Goal: Task Accomplishment & Management: Manage account settings

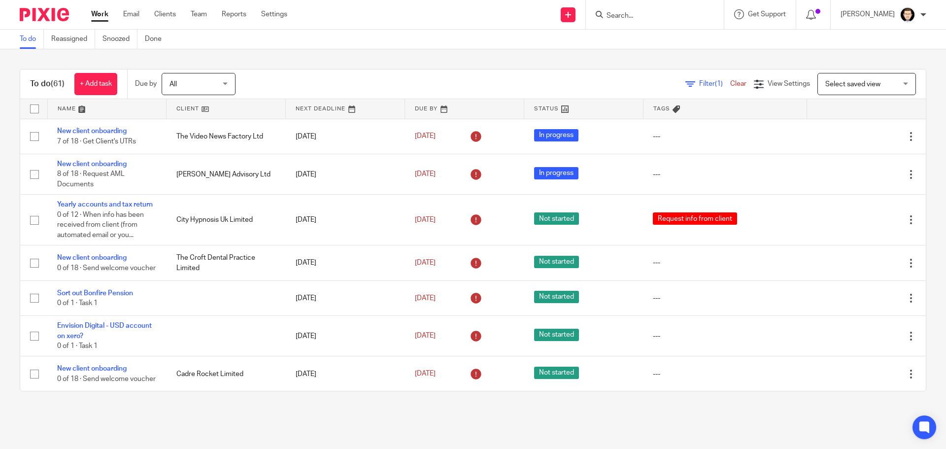
click at [624, 19] on input "Search" at bounding box center [650, 16] width 89 height 9
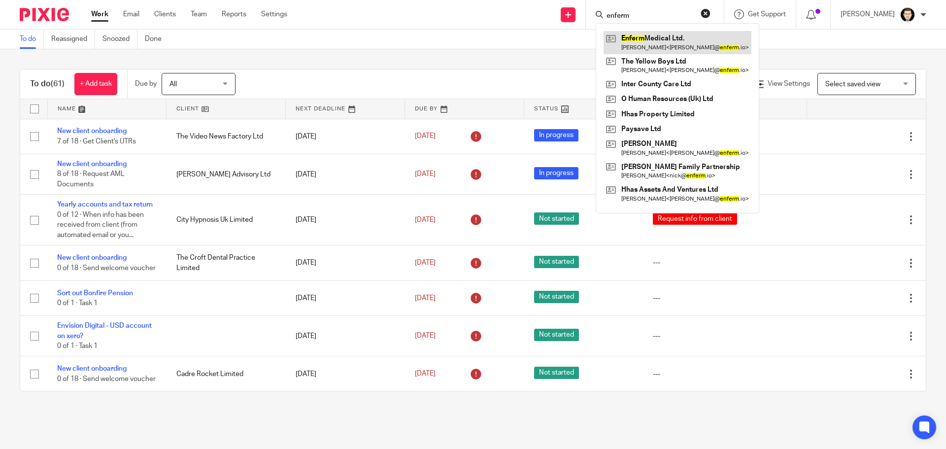
type input "enferm"
click at [704, 45] on link at bounding box center [678, 42] width 148 height 23
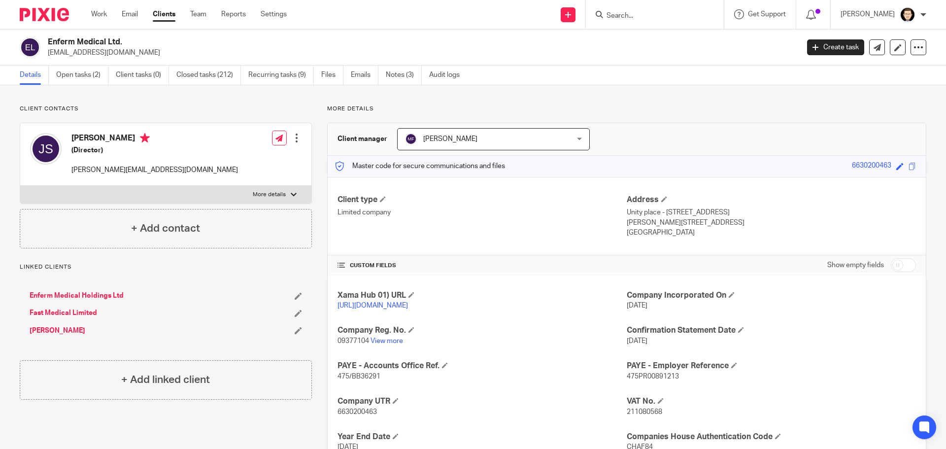
click at [66, 334] on link "[PERSON_NAME]" at bounding box center [58, 331] width 56 height 10
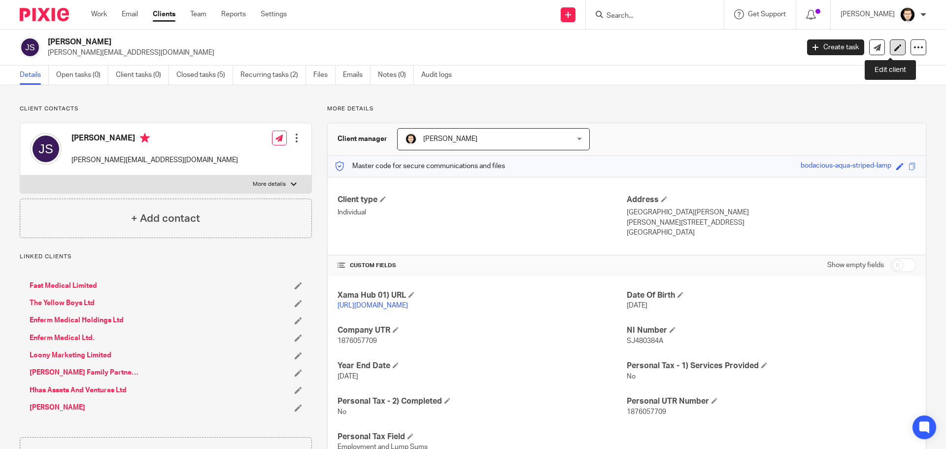
click at [894, 45] on icon at bounding box center [897, 47] width 7 height 7
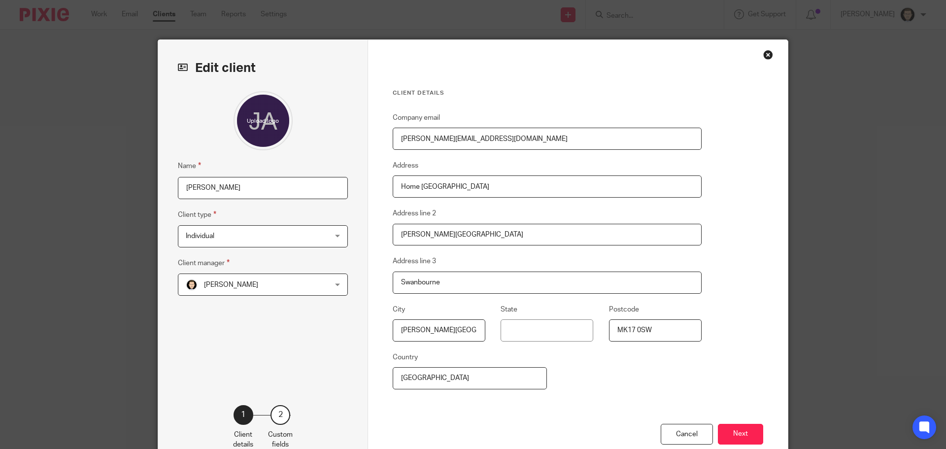
drag, startPoint x: 532, startPoint y: 137, endPoint x: 148, endPoint y: 121, distance: 384.2
click at [159, 121] on div "Edit client Name Joshua Anthony Sprigg Client type Individual Individual Charit…" at bounding box center [473, 254] width 630 height 429
paste input "sprigg.co"
type input "joshua@sprigg.co"
click at [740, 438] on button "Next" at bounding box center [740, 434] width 45 height 21
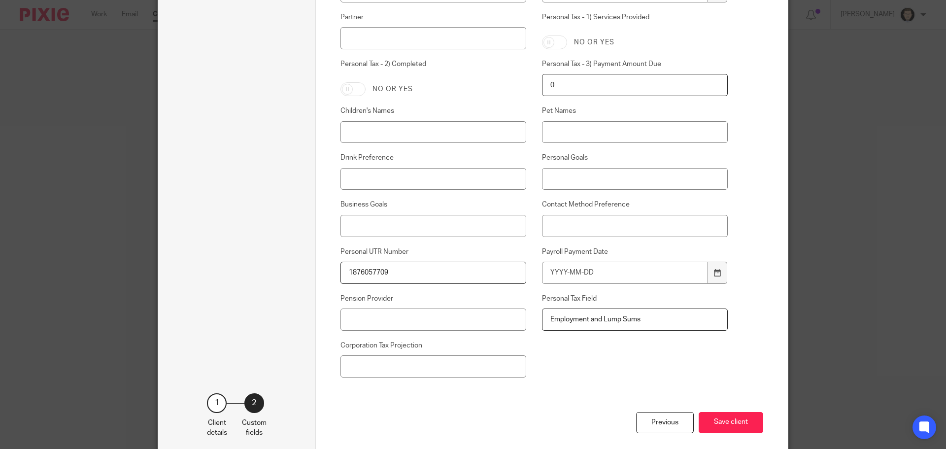
scroll to position [595, 0]
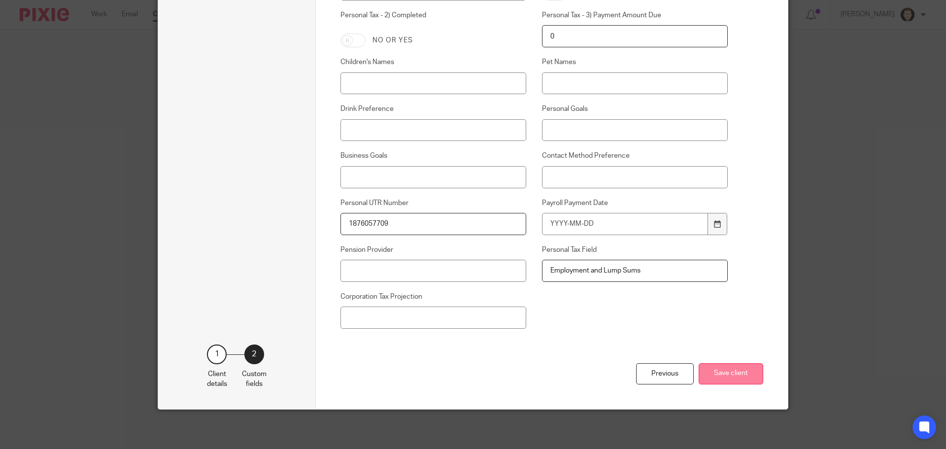
click at [731, 381] on button "Save client" at bounding box center [731, 373] width 65 height 21
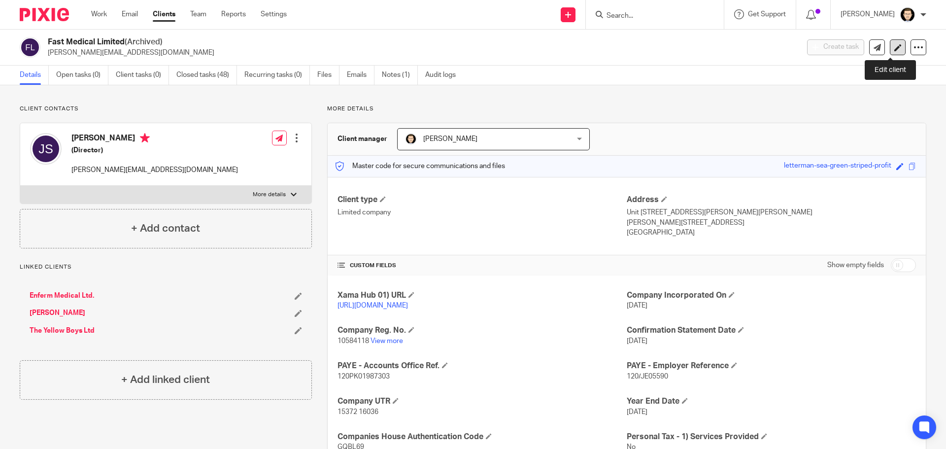
click at [895, 49] on link at bounding box center [898, 47] width 16 height 16
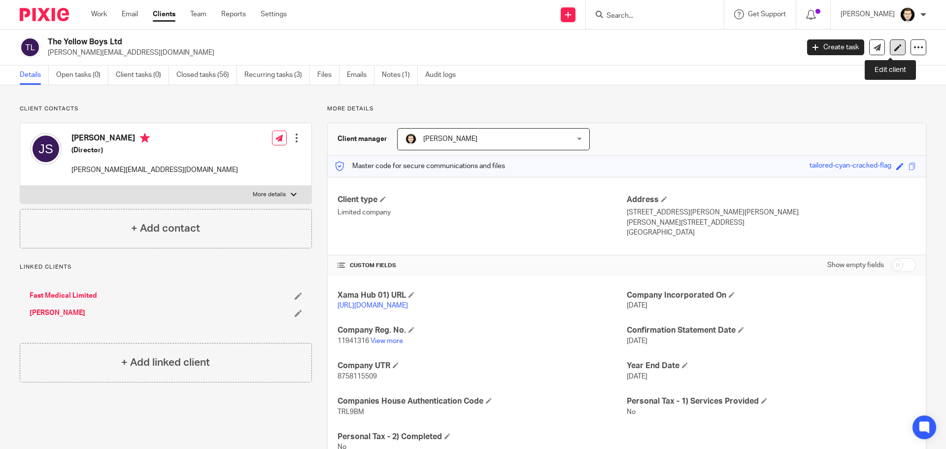
click at [894, 48] on icon at bounding box center [897, 47] width 7 height 7
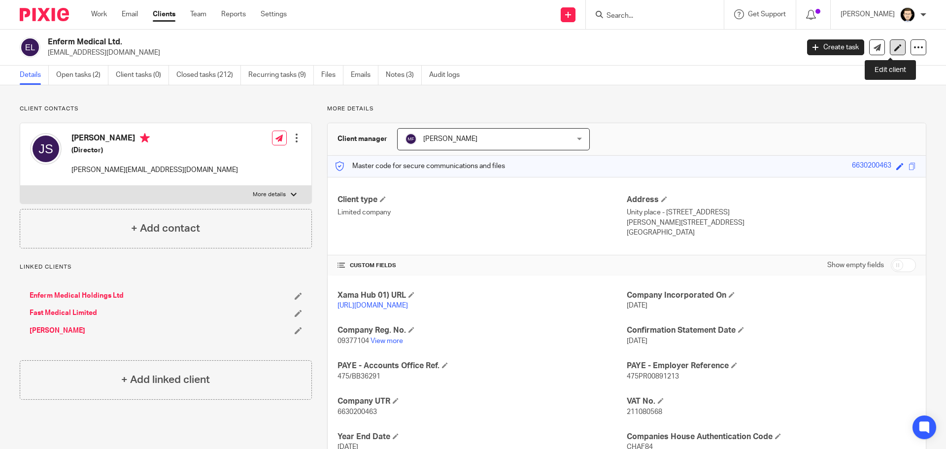
click at [896, 45] on link at bounding box center [898, 47] width 16 height 16
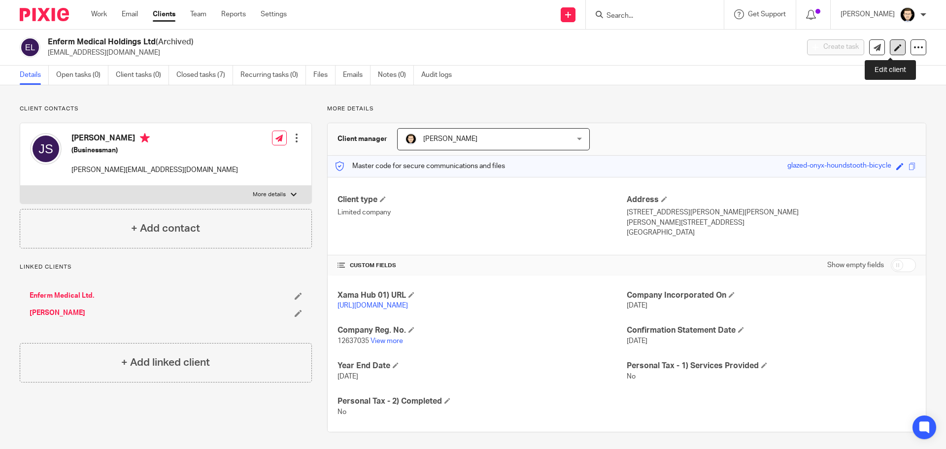
click at [894, 49] on icon at bounding box center [897, 47] width 7 height 7
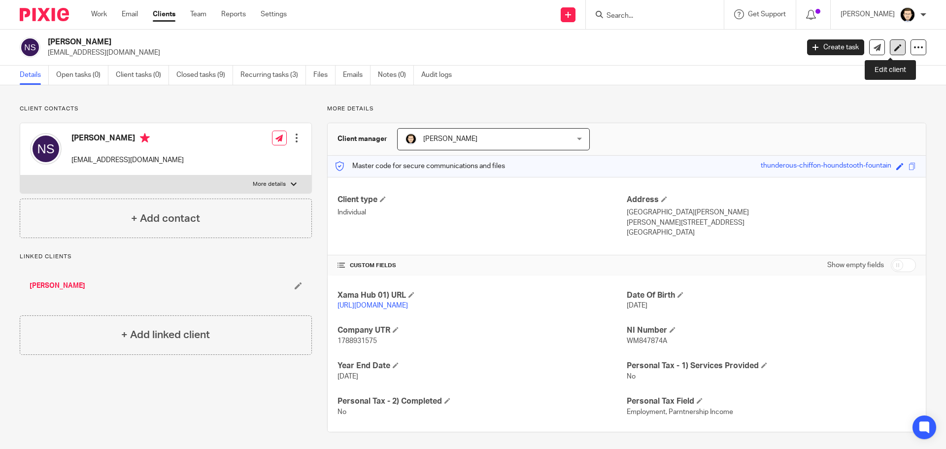
click at [894, 48] on icon at bounding box center [897, 47] width 7 height 7
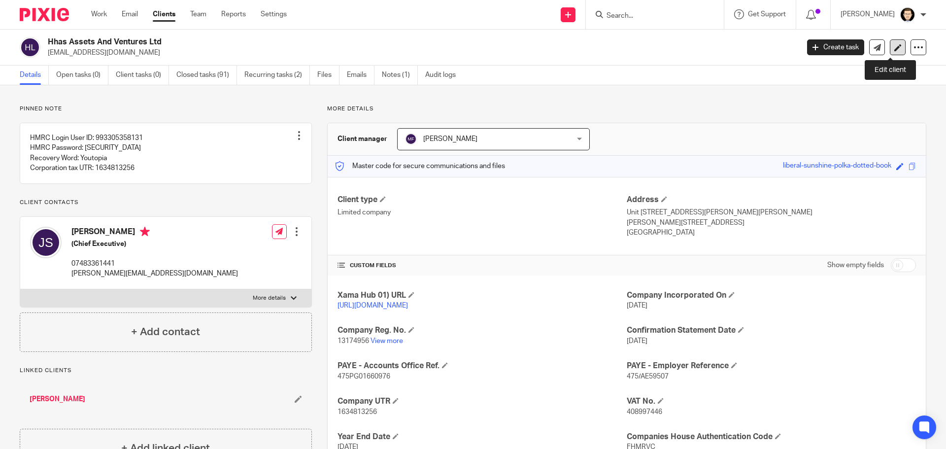
click at [895, 50] on link at bounding box center [898, 47] width 16 height 16
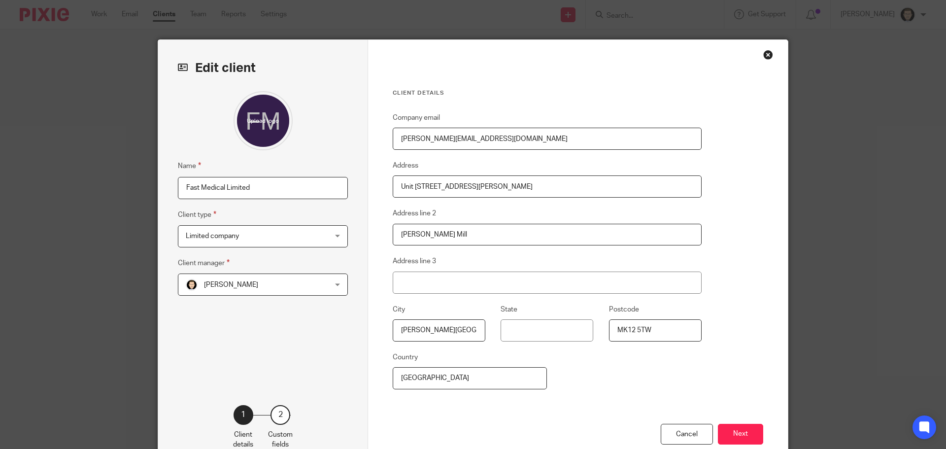
drag, startPoint x: 541, startPoint y: 136, endPoint x: 184, endPoint y: 108, distance: 358.3
click at [196, 111] on div "Edit client Name Fast Medical Limited Client type Limited company Limited compa…" at bounding box center [473, 254] width 630 height 429
paste input "[PERSON_NAME][DOMAIN_NAME]"
type input "joshua@sprigg.co"
click at [749, 435] on button "Next" at bounding box center [740, 434] width 45 height 21
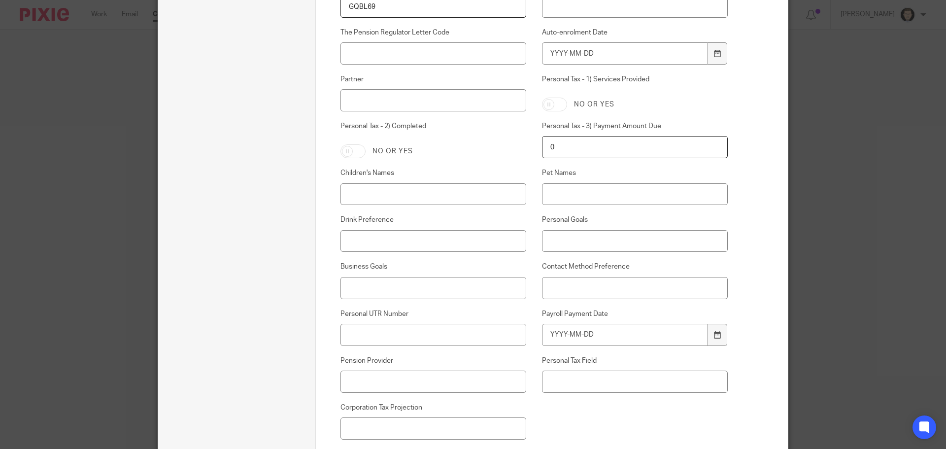
scroll to position [591, 0]
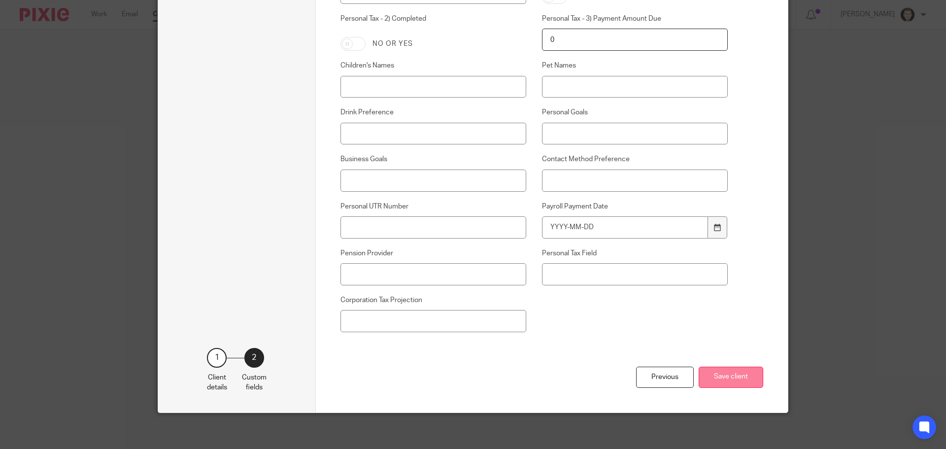
click at [717, 377] on button "Save client" at bounding box center [731, 377] width 65 height 21
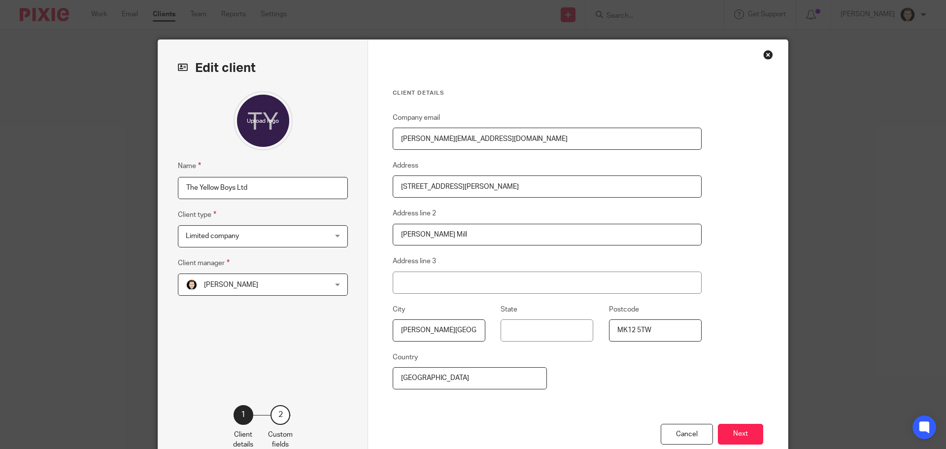
drag, startPoint x: 528, startPoint y: 141, endPoint x: 248, endPoint y: 115, distance: 281.1
click at [249, 115] on div "Edit client Name The Yellow Boys Ltd Client type Limited company Limited compan…" at bounding box center [473, 254] width 630 height 429
paste input "sprigg.co"
type input "[PERSON_NAME][EMAIL_ADDRESS][PERSON_NAME][DOMAIN_NAME]"
click at [727, 438] on button "Next" at bounding box center [740, 434] width 45 height 21
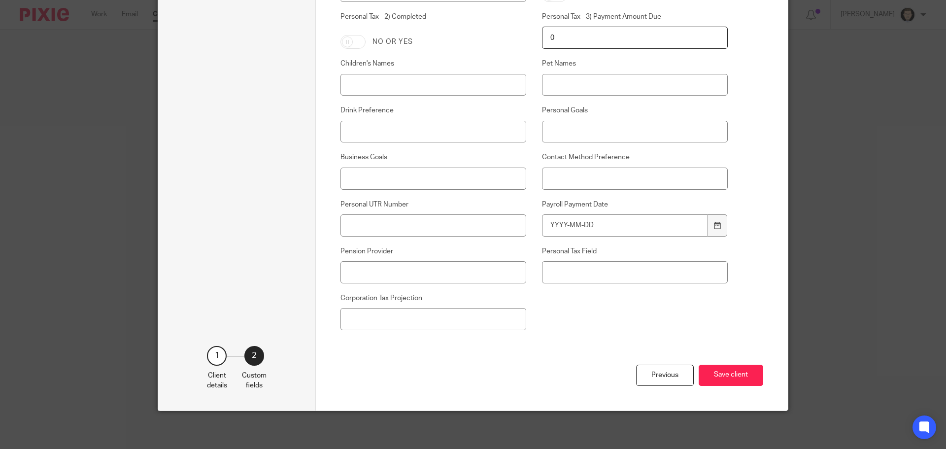
scroll to position [595, 0]
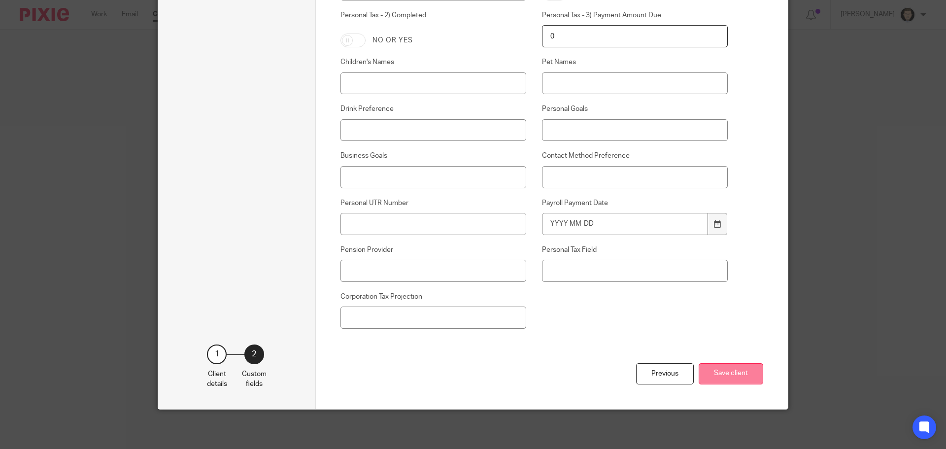
click at [712, 373] on button "Save client" at bounding box center [731, 373] width 65 height 21
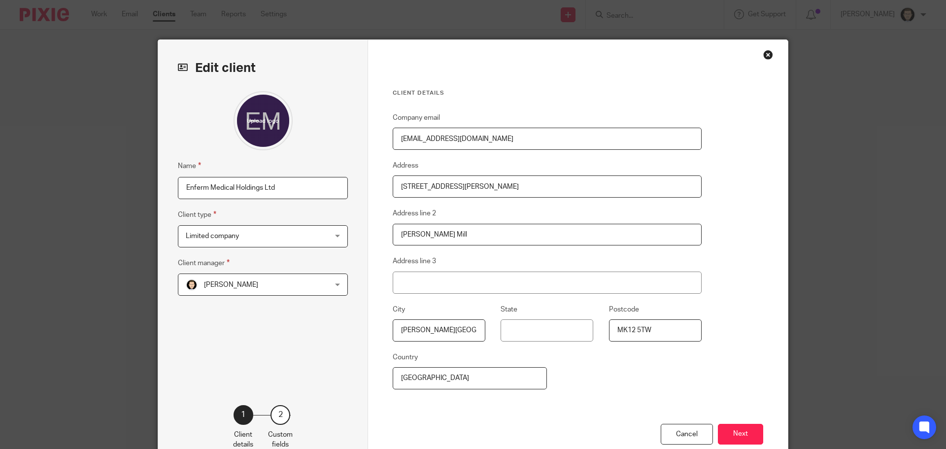
drag, startPoint x: 526, startPoint y: 141, endPoint x: 53, endPoint y: 104, distance: 474.9
click at [71, 106] on div "Edit client Name Enferm Medical Holdings Ltd Client type Limited company Limite…" at bounding box center [473, 224] width 946 height 449
paste input "[PERSON_NAME][EMAIL_ADDRESS][PERSON_NAME][DOMAIN_NAME]"
type input "[PERSON_NAME][EMAIL_ADDRESS][PERSON_NAME][DOMAIN_NAME]"
click at [746, 433] on button "Next" at bounding box center [740, 434] width 45 height 21
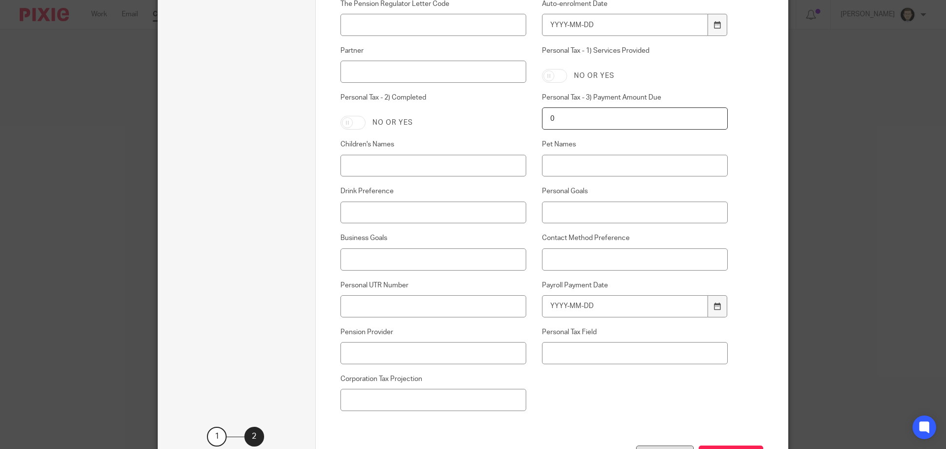
scroll to position [595, 0]
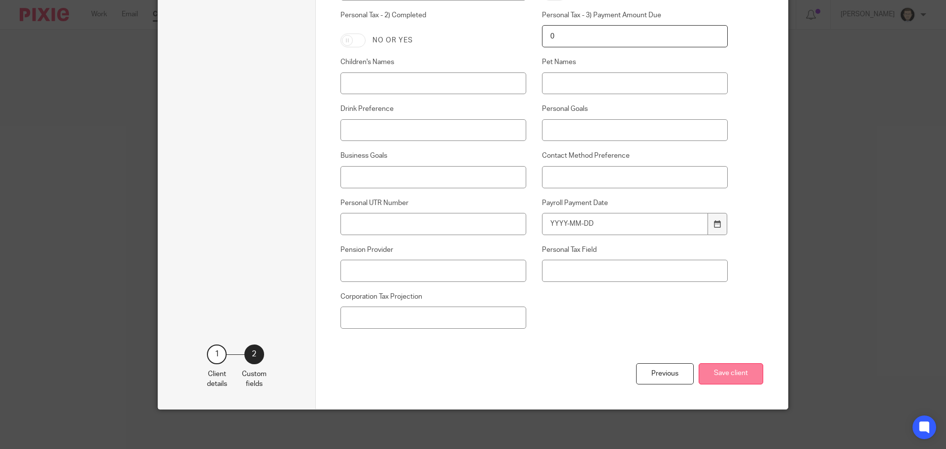
click at [727, 375] on button "Save client" at bounding box center [731, 373] width 65 height 21
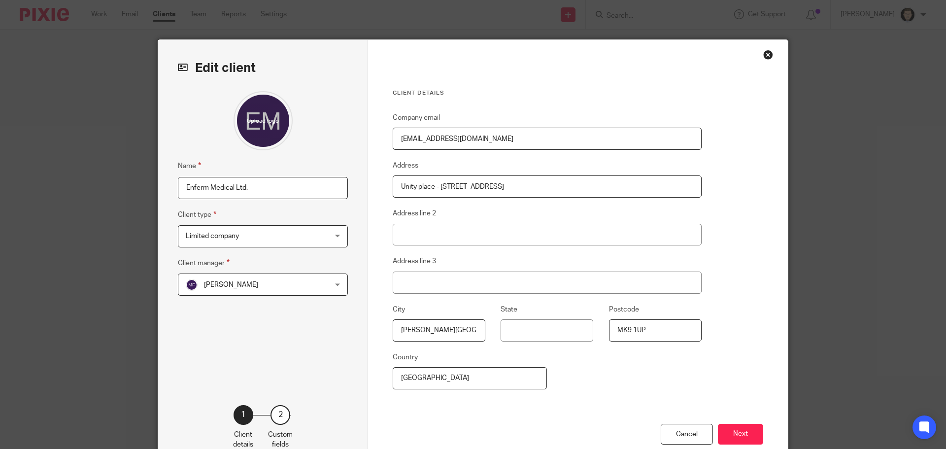
drag, startPoint x: 537, startPoint y: 135, endPoint x: 188, endPoint y: 100, distance: 350.6
click at [225, 106] on div "Edit client Name Enferm Medical Ltd. Client type Limited company Limited compan…" at bounding box center [473, 254] width 630 height 429
paste input "joshua@sprigg.co"
type input "[PERSON_NAME][EMAIL_ADDRESS][PERSON_NAME][DOMAIN_NAME]"
click at [768, 54] on div "Close this dialog window" at bounding box center [768, 55] width 10 height 10
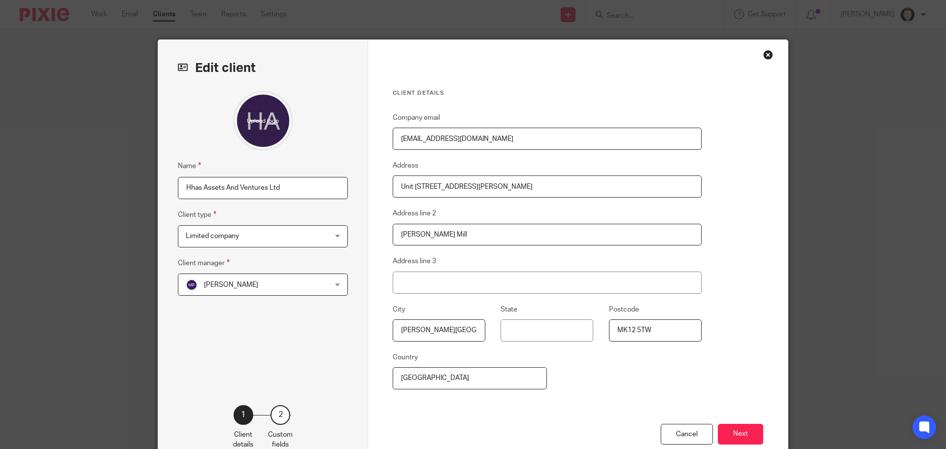
drag, startPoint x: 509, startPoint y: 140, endPoint x: 147, endPoint y: 109, distance: 363.0
click at [158, 110] on div "Edit client Name Hhas Assets And Ventures Ltd Client type Limited company Limit…" at bounding box center [473, 254] width 630 height 429
paste input "joshua@sprigg.co"
drag, startPoint x: 417, startPoint y: 139, endPoint x: 361, endPoint y: 134, distance: 56.5
click at [370, 139] on div "Client details Company email joshua@sprigg.co Address Unit 19 Walker Avenue Add…" at bounding box center [578, 254] width 420 height 429
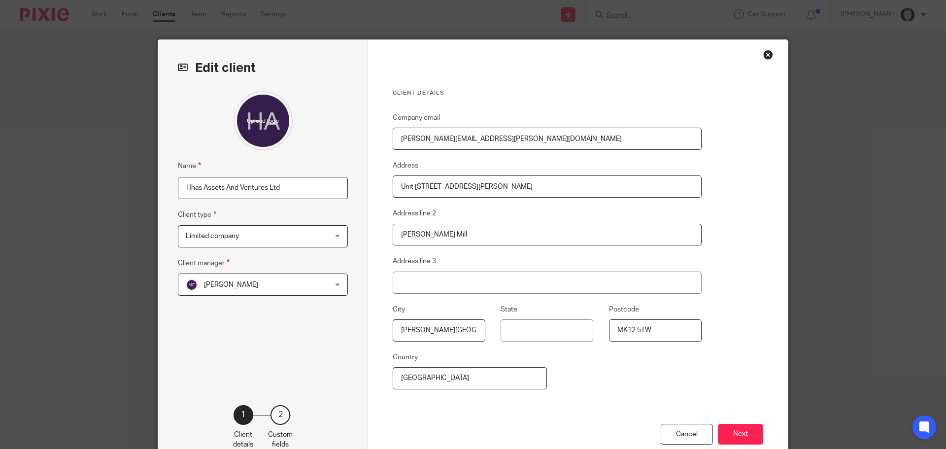
type input "[PERSON_NAME][EMAIL_ADDRESS][PERSON_NAME][DOMAIN_NAME]"
click at [737, 424] on div "Cancel Next" at bounding box center [578, 447] width 371 height 46
click at [736, 432] on button "Next" at bounding box center [740, 434] width 45 height 21
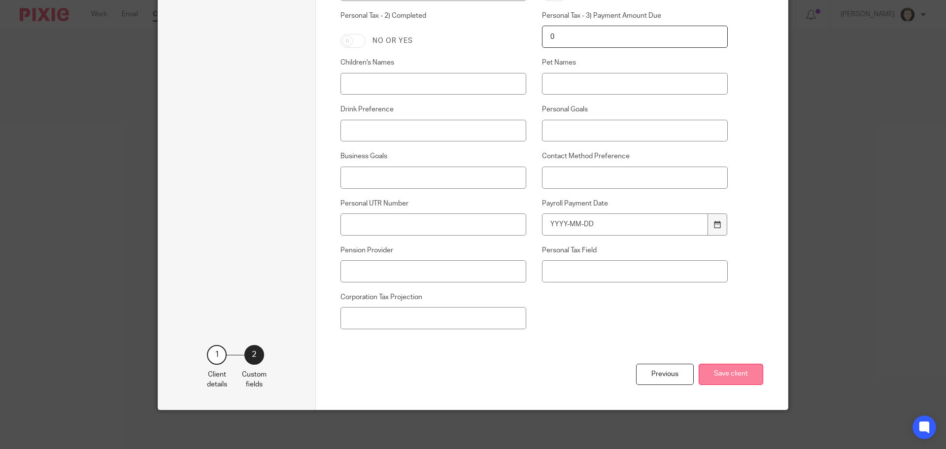
scroll to position [595, 0]
click at [719, 377] on button "Save client" at bounding box center [731, 373] width 65 height 21
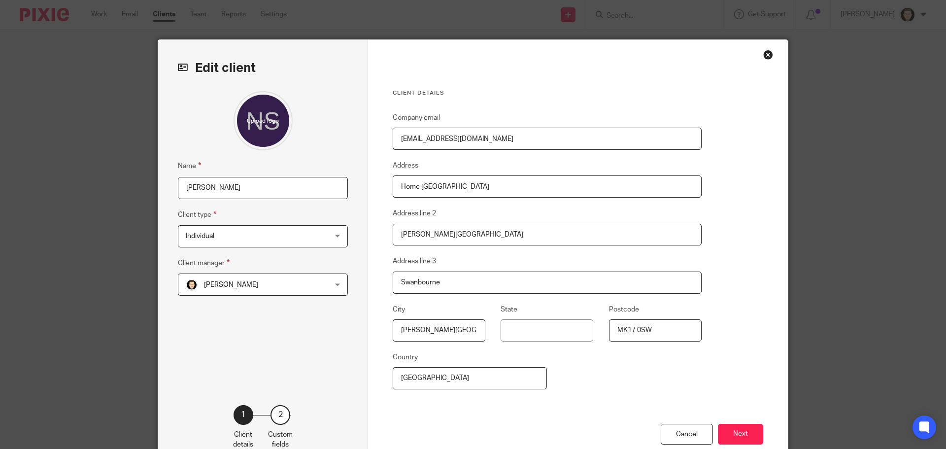
drag, startPoint x: 474, startPoint y: 131, endPoint x: 106, endPoint y: 128, distance: 368.1
click at [118, 129] on div "Edit client Name [PERSON_NAME] Client type Individual Individual Charity Indivi…" at bounding box center [473, 224] width 946 height 449
paste input "[PERSON_NAME][EMAIL_ADDRESS][PERSON_NAME][DOMAIN_NAME]"
drag, startPoint x: 444, startPoint y: 137, endPoint x: 438, endPoint y: 138, distance: 6.5
click at [438, 138] on input "[PERSON_NAME][EMAIL_ADDRESS][PERSON_NAME][DOMAIN_NAME]" at bounding box center [547, 139] width 309 height 22
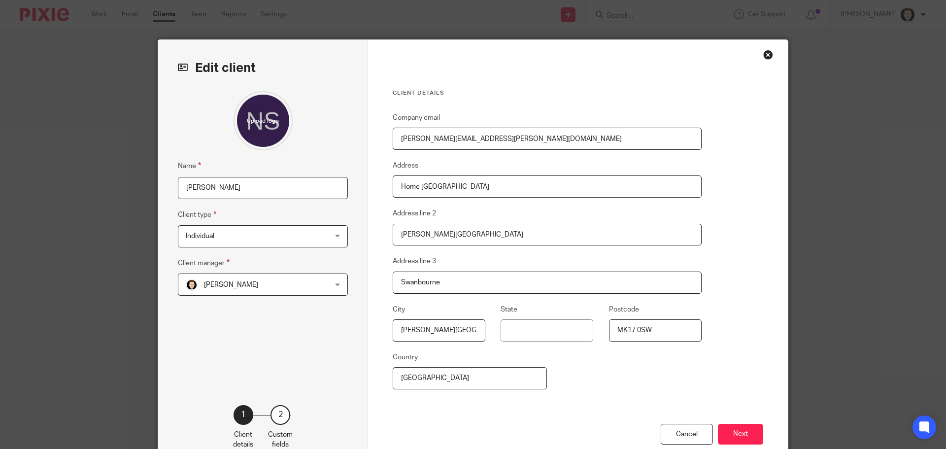
drag, startPoint x: 416, startPoint y: 138, endPoint x: 319, endPoint y: 127, distance: 97.2
click at [335, 128] on div "Edit client Name [PERSON_NAME] Client type Individual Individual Charity Indivi…" at bounding box center [473, 254] width 630 height 429
type input "[PERSON_NAME][EMAIL_ADDRESS][PERSON_NAME][DOMAIN_NAME]"
click at [731, 431] on button "Next" at bounding box center [740, 434] width 45 height 21
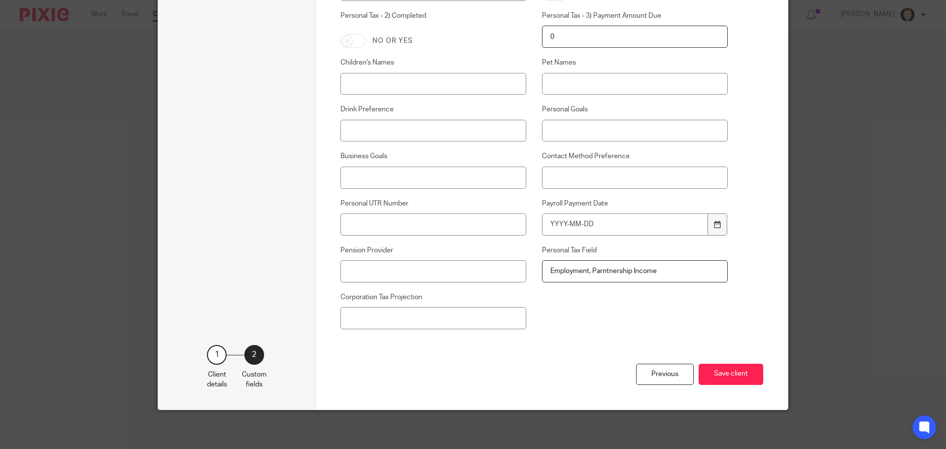
scroll to position [595, 0]
click at [741, 371] on button "Save client" at bounding box center [731, 373] width 65 height 21
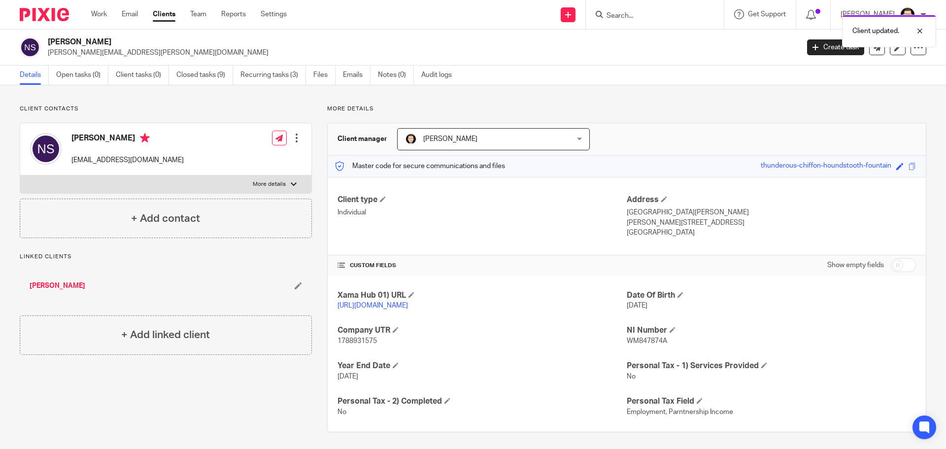
click at [297, 136] on div at bounding box center [297, 138] width 10 height 10
click at [247, 154] on link "Edit contact" at bounding box center [250, 160] width 94 height 14
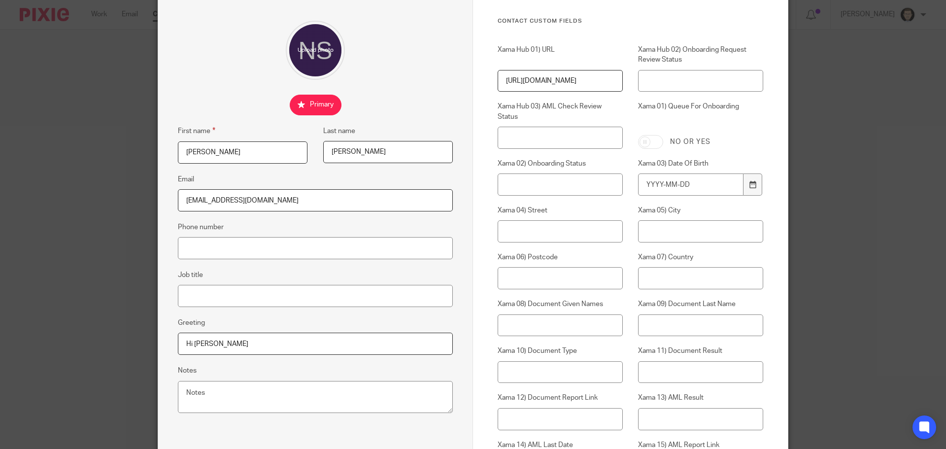
scroll to position [148, 0]
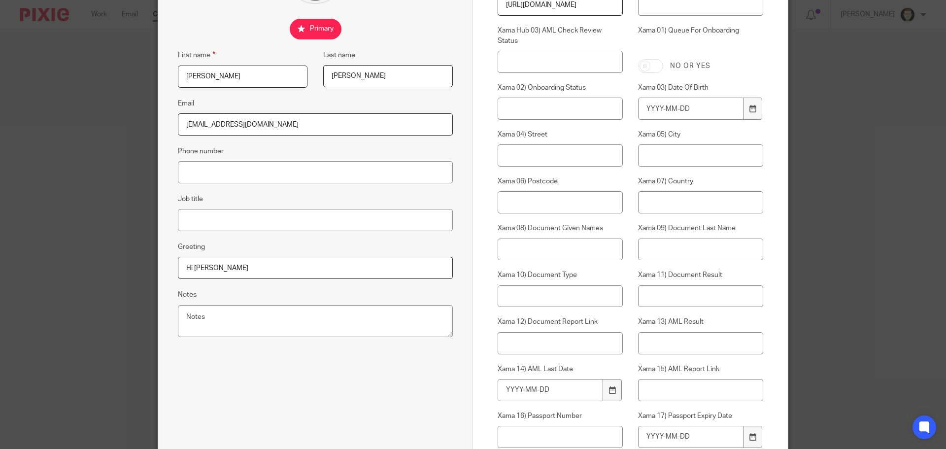
drag, startPoint x: 244, startPoint y: 124, endPoint x: 157, endPoint y: 110, distance: 87.7
click at [158, 110] on div "Edit contact First name [PERSON_NAME] Last name [PERSON_NAME] Email [EMAIL_ADDR…" at bounding box center [315, 272] width 315 height 760
paste input "[PERSON_NAME][EMAIL_ADDRESS][PERSON_NAME][DOMAIN_NAME]"
drag, startPoint x: 202, startPoint y: 124, endPoint x: 166, endPoint y: 122, distance: 35.5
click at [167, 122] on div "Edit contact First name [PERSON_NAME] Last name [PERSON_NAME] Email [PERSON_NAM…" at bounding box center [315, 272] width 315 height 760
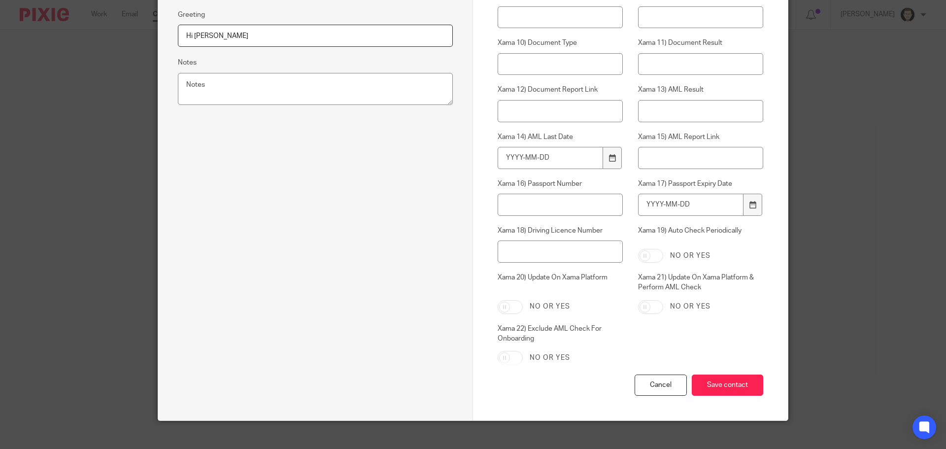
scroll to position [391, 0]
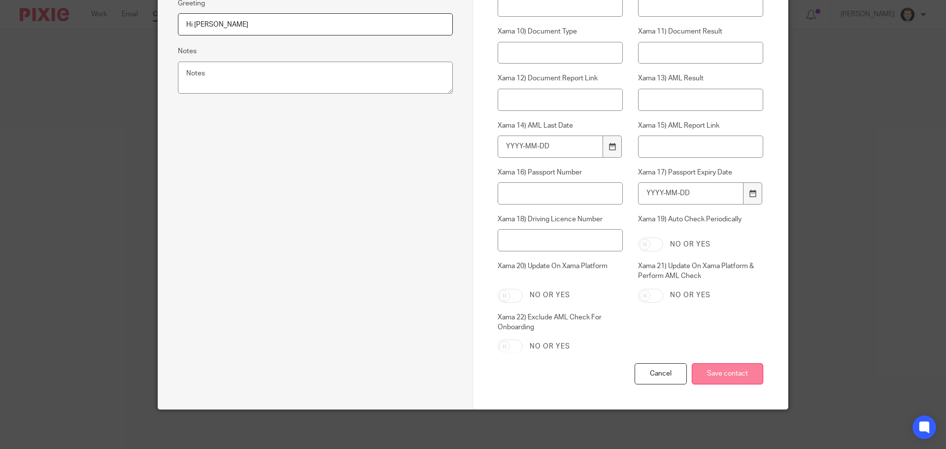
type input "[PERSON_NAME][EMAIL_ADDRESS][PERSON_NAME][DOMAIN_NAME]"
click at [715, 376] on input "Save contact" at bounding box center [727, 373] width 71 height 21
